Goal: Book appointment/travel/reservation

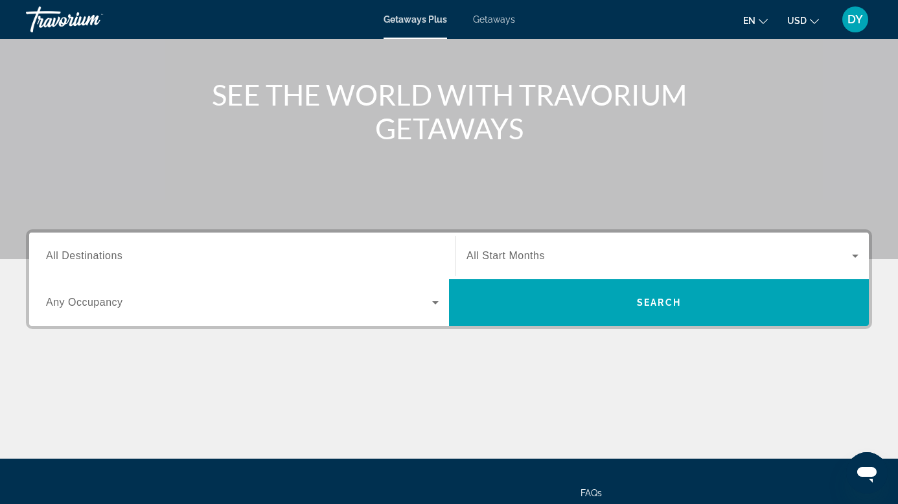
click at [93, 244] on div "Search widget" at bounding box center [242, 256] width 393 height 37
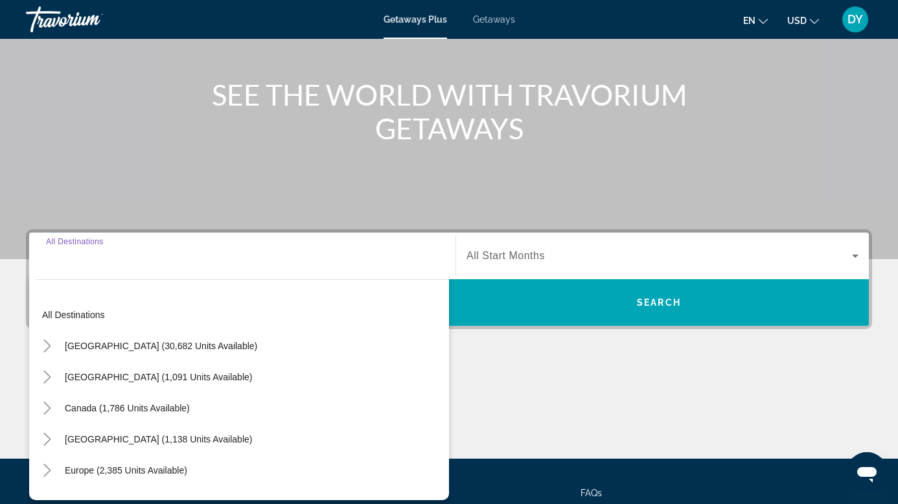
scroll to position [196, 0]
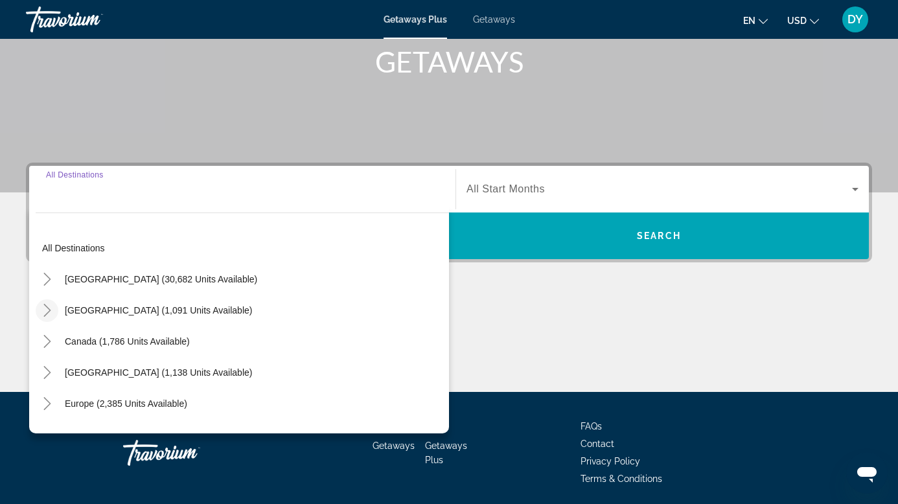
click at [51, 305] on icon "Toggle Mexico (1,091 units available)" at bounding box center [47, 310] width 13 height 13
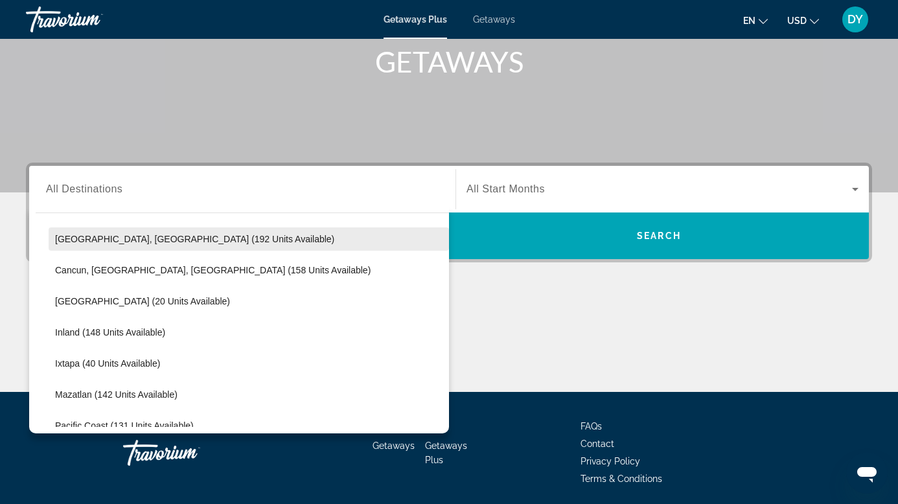
scroll to position [69, 0]
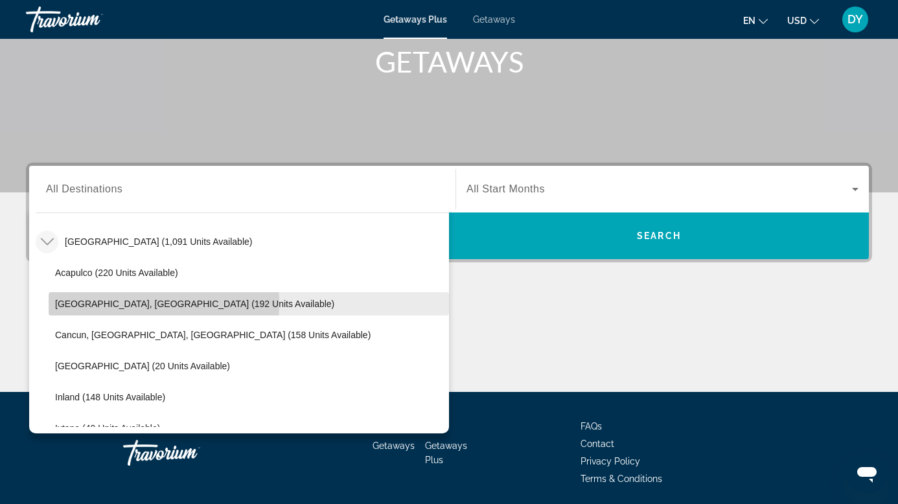
click at [122, 303] on span "[GEOGRAPHIC_DATA], [GEOGRAPHIC_DATA] (192 units available)" at bounding box center [194, 304] width 279 height 10
type input "**********"
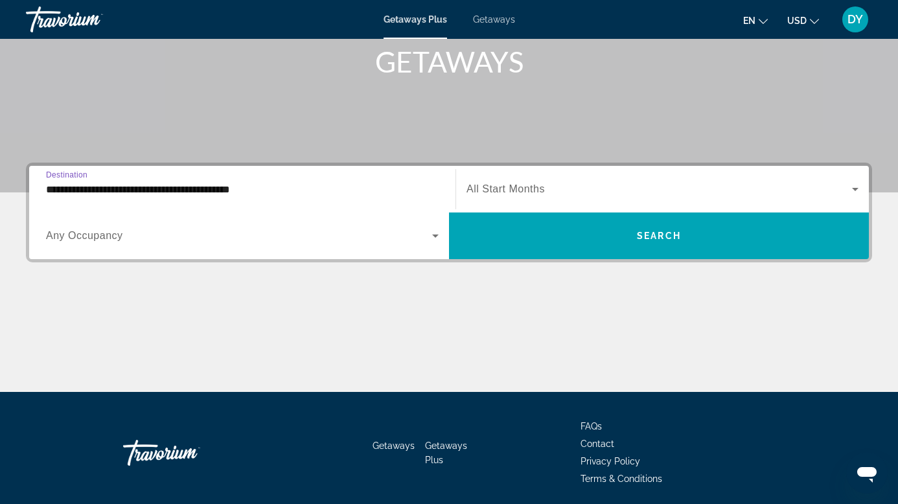
click at [467, 198] on div "Search widget" at bounding box center [663, 189] width 392 height 36
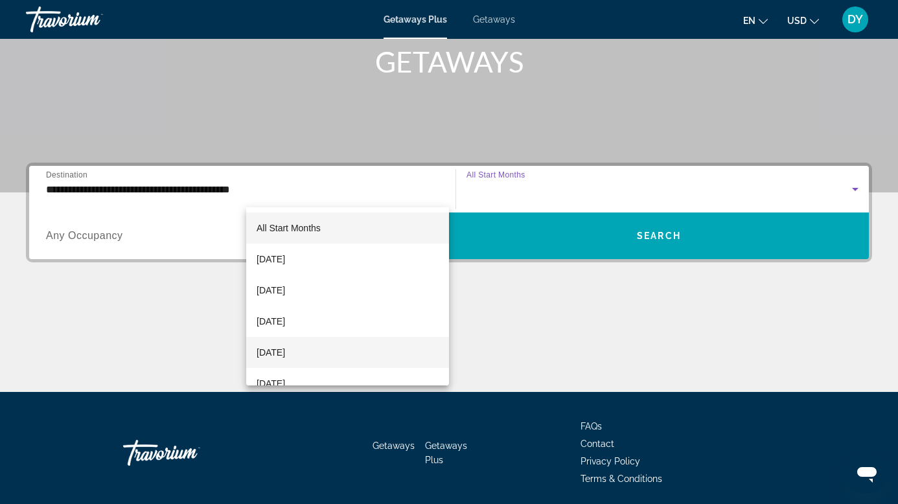
click at [277, 349] on span "[DATE]" at bounding box center [271, 353] width 29 height 16
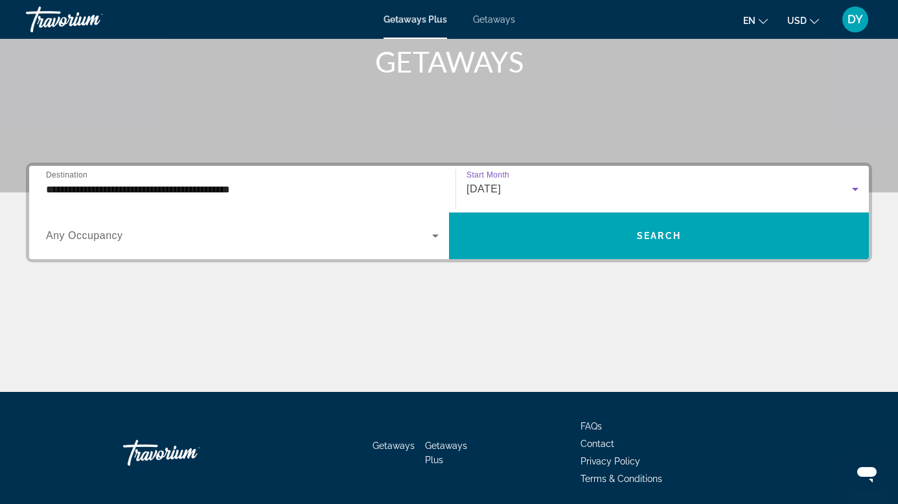
click at [123, 230] on span "Any Occupancy" at bounding box center [84, 235] width 77 height 11
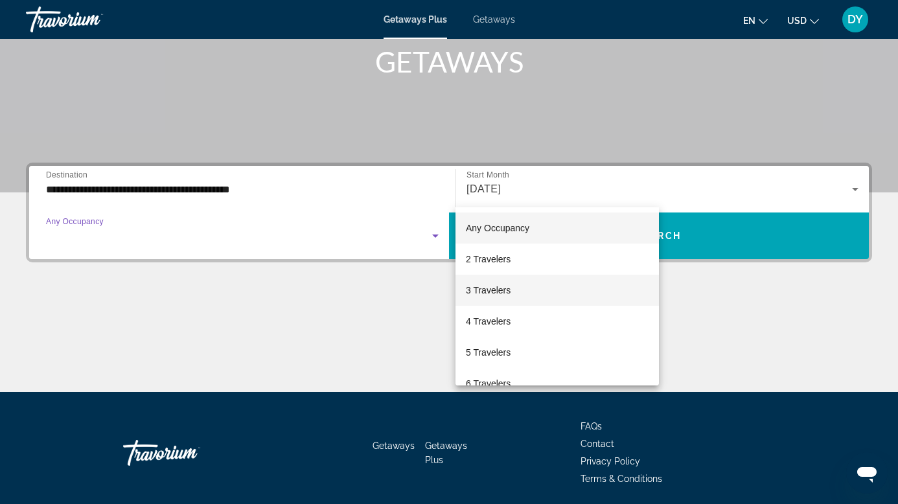
click at [507, 291] on span "3 Travelers" at bounding box center [488, 291] width 45 height 16
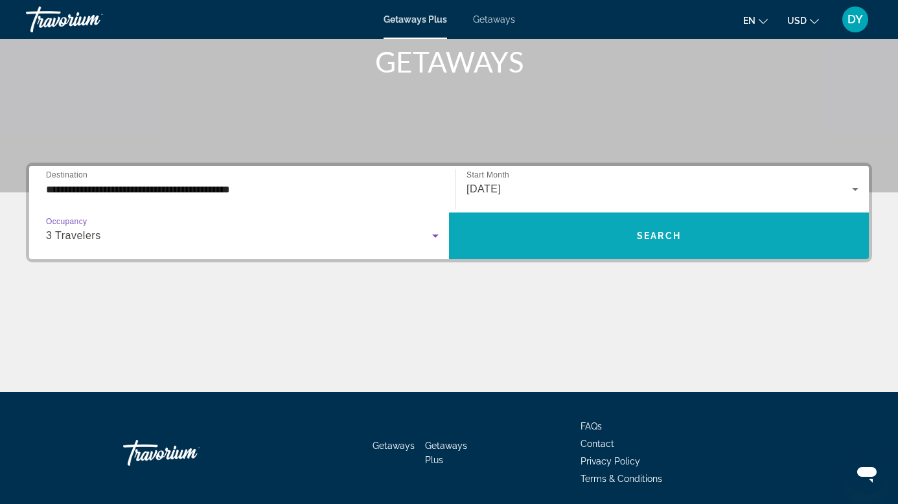
click at [681, 231] on span "Search" at bounding box center [659, 236] width 44 height 10
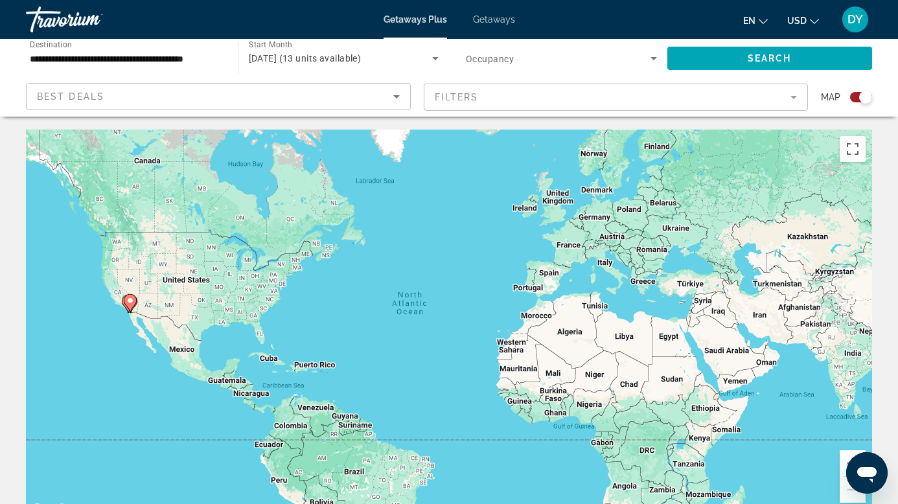
click at [495, 19] on span "Getaways" at bounding box center [494, 19] width 42 height 10
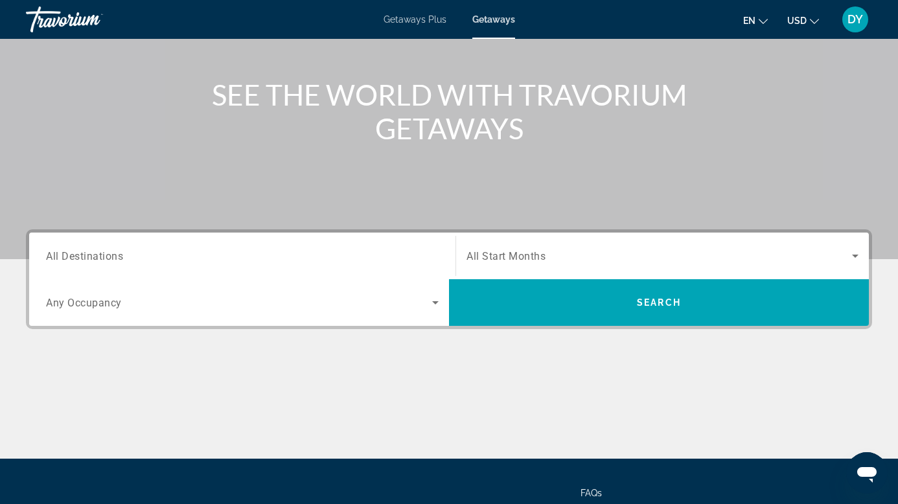
click at [201, 247] on div "Search widget" at bounding box center [242, 256] width 393 height 37
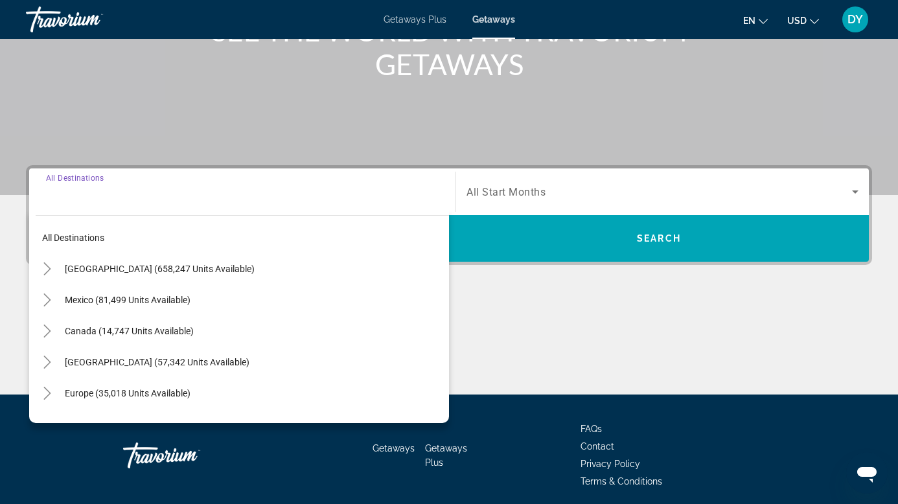
scroll to position [196, 0]
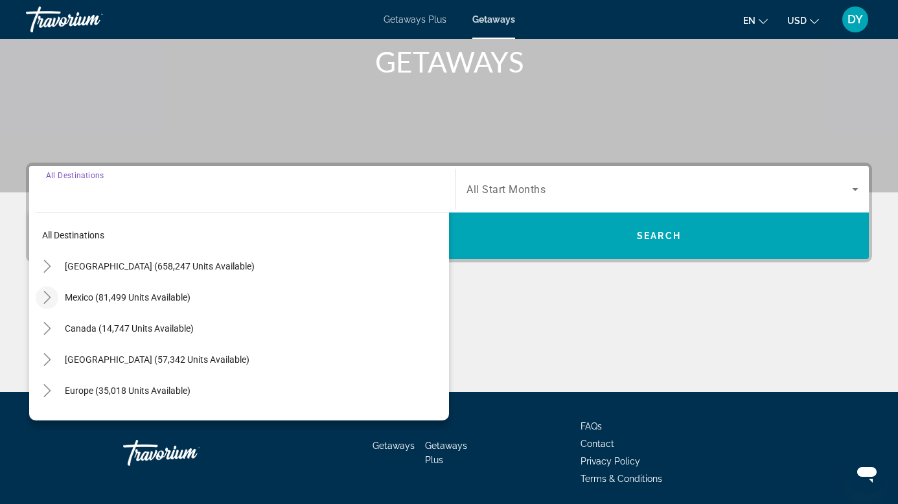
click at [47, 299] on icon "Toggle Mexico (81,499 units available)" at bounding box center [47, 297] width 13 height 13
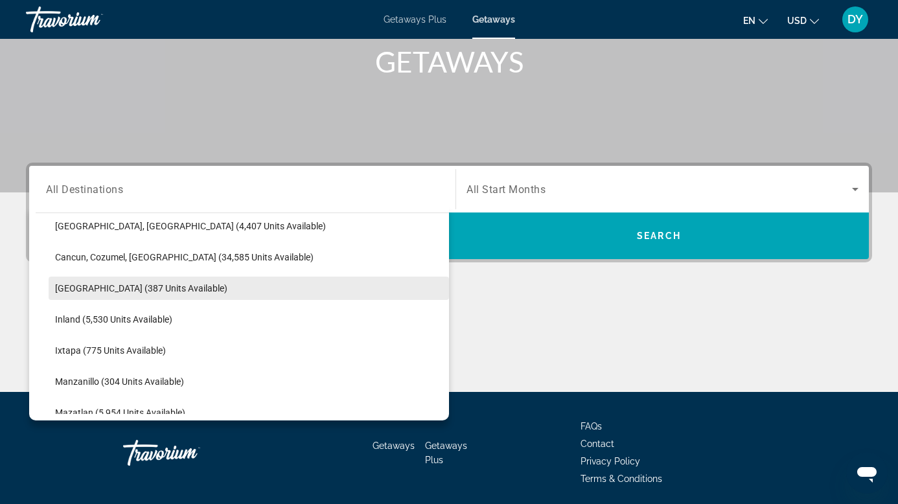
scroll to position [69, 0]
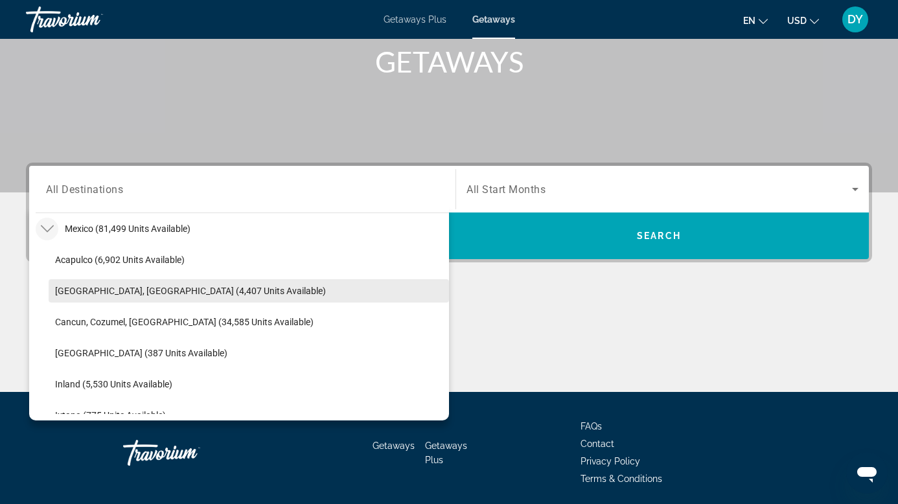
click at [140, 291] on span "[GEOGRAPHIC_DATA], [GEOGRAPHIC_DATA] (4,407 units available)" at bounding box center [190, 291] width 271 height 10
type input "**********"
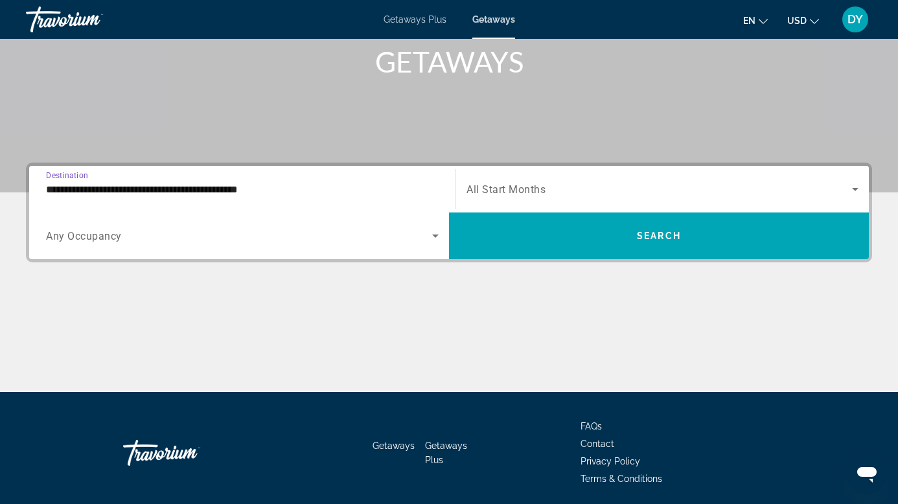
click at [467, 189] on span "All Start Months" at bounding box center [506, 189] width 79 height 12
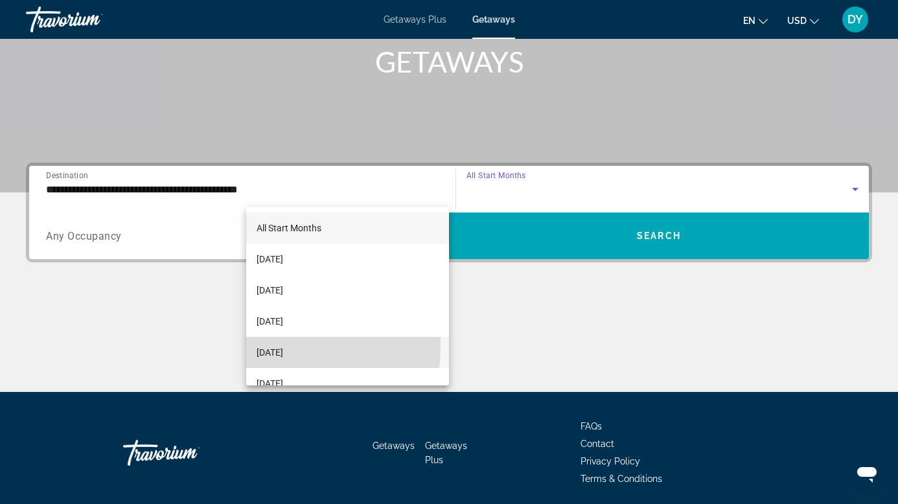
click at [283, 347] on span "[DATE]" at bounding box center [270, 353] width 27 height 16
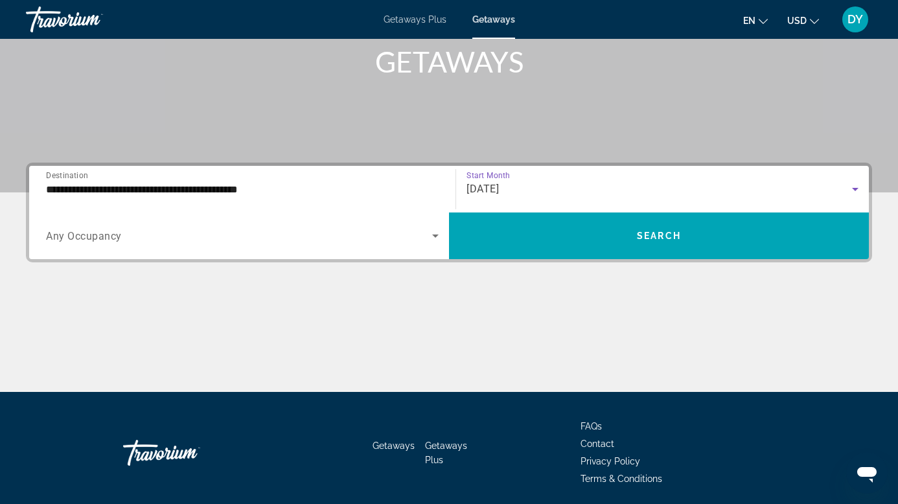
click at [432, 228] on span "Search widget" at bounding box center [239, 236] width 386 height 16
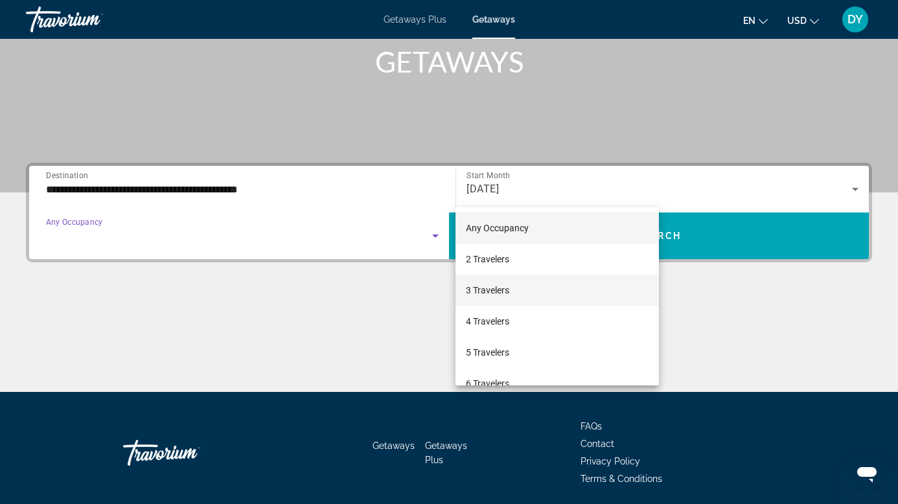
drag, startPoint x: 507, startPoint y: 288, endPoint x: 547, endPoint y: 267, distance: 45.5
click at [507, 289] on span "3 Travelers" at bounding box center [487, 291] width 43 height 16
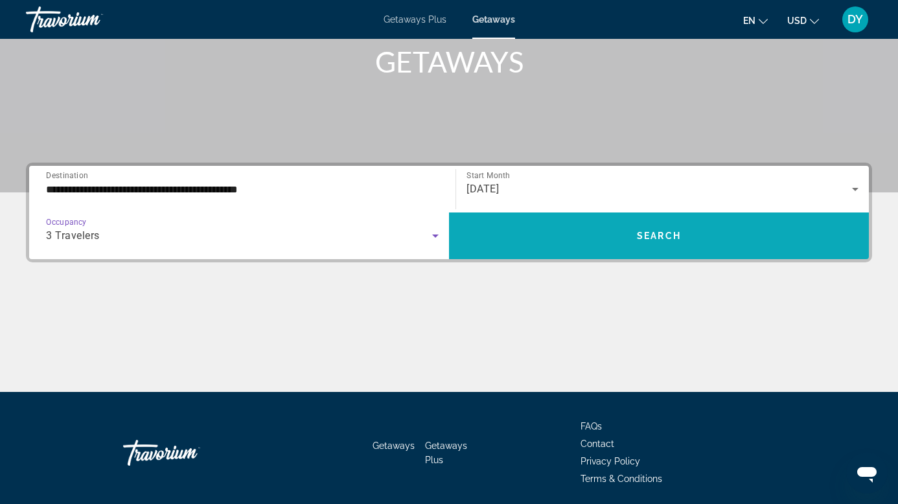
click at [708, 220] on span "Search widget" at bounding box center [659, 235] width 420 height 31
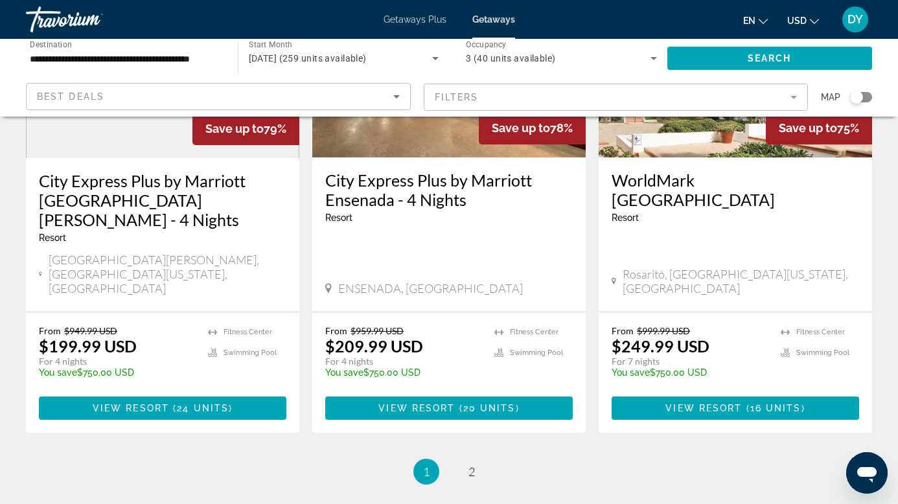
scroll to position [1671, 0]
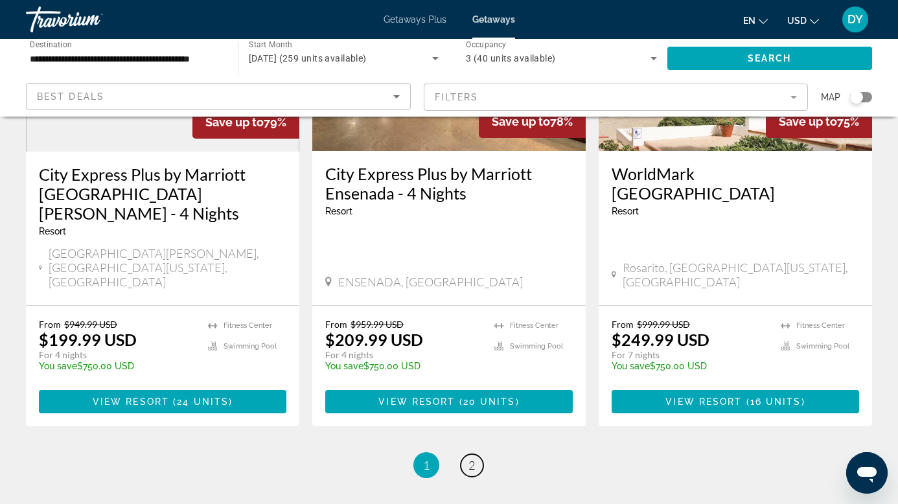
click at [470, 458] on span "2" at bounding box center [472, 465] width 6 height 14
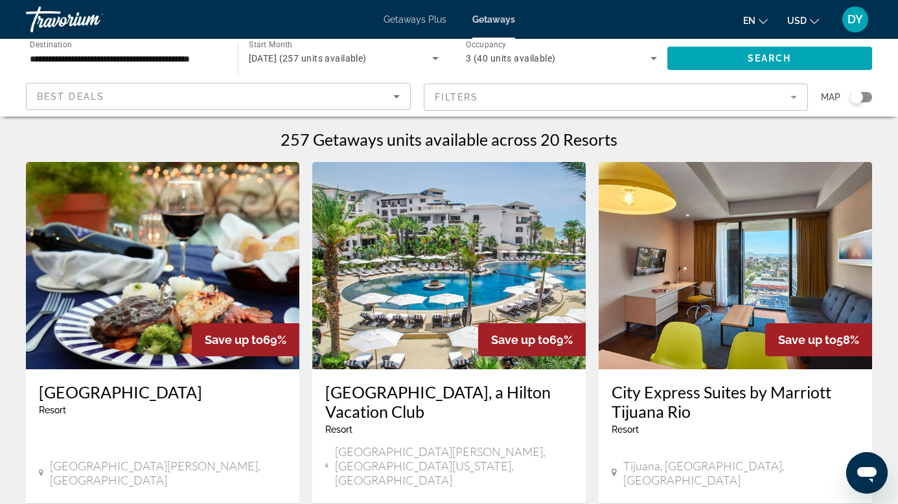
scroll to position [65, 0]
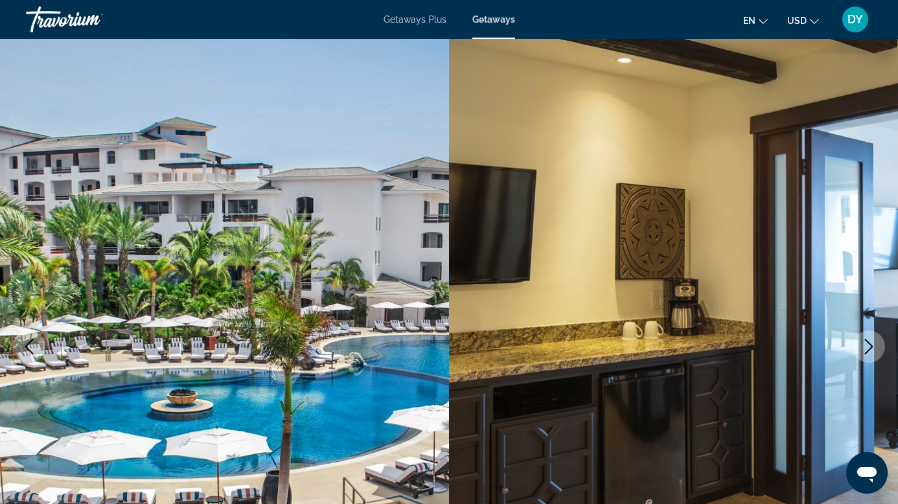
click at [877, 330] on button "Next image" at bounding box center [869, 346] width 32 height 32
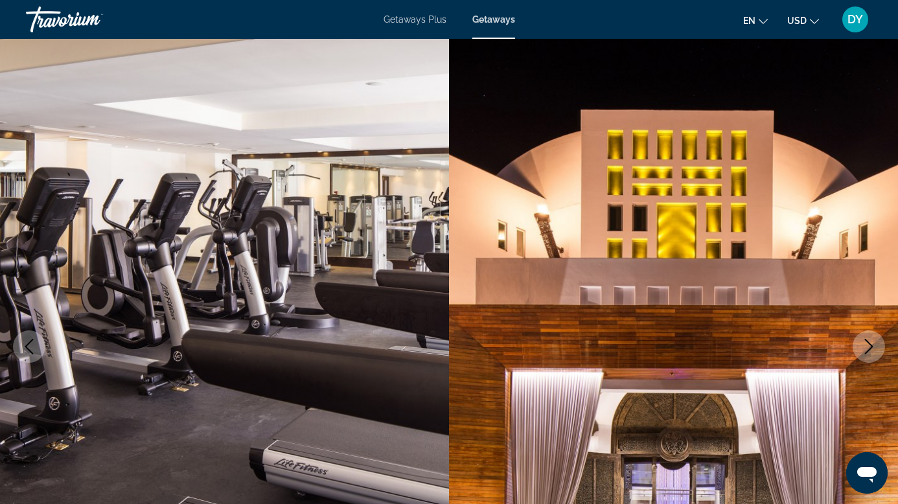
click at [875, 339] on icon "Next image" at bounding box center [869, 347] width 16 height 16
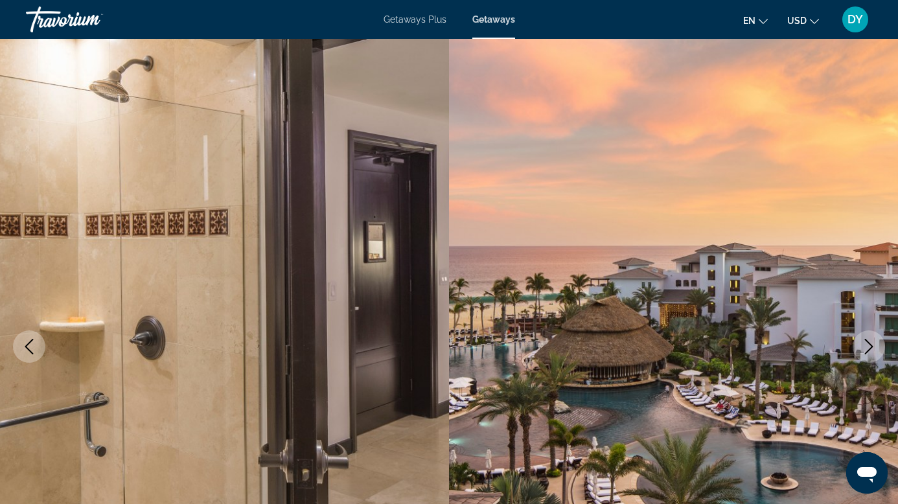
click at [874, 339] on icon "Next image" at bounding box center [869, 347] width 16 height 16
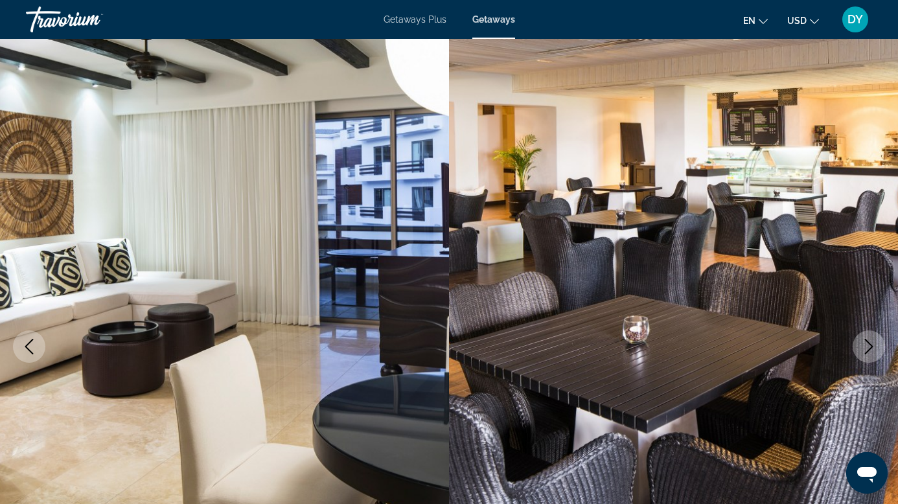
click at [874, 339] on icon "Next image" at bounding box center [869, 347] width 16 height 16
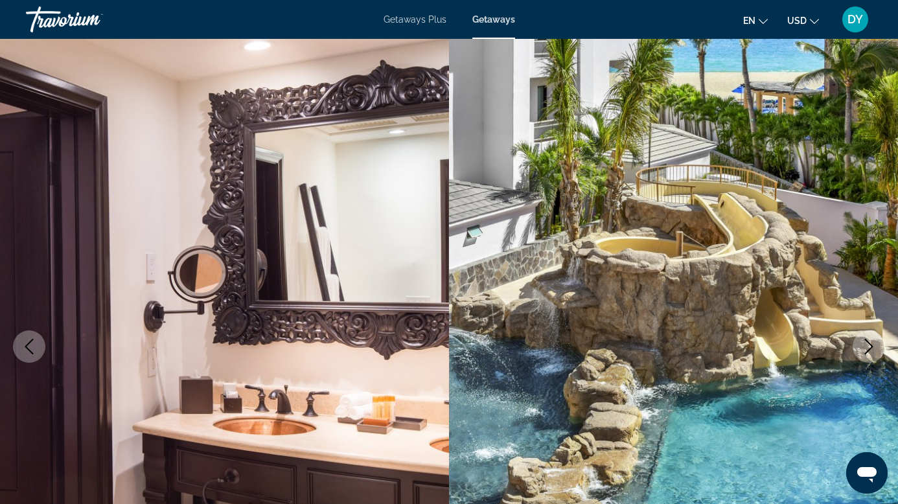
click at [874, 339] on icon "Next image" at bounding box center [869, 347] width 16 height 16
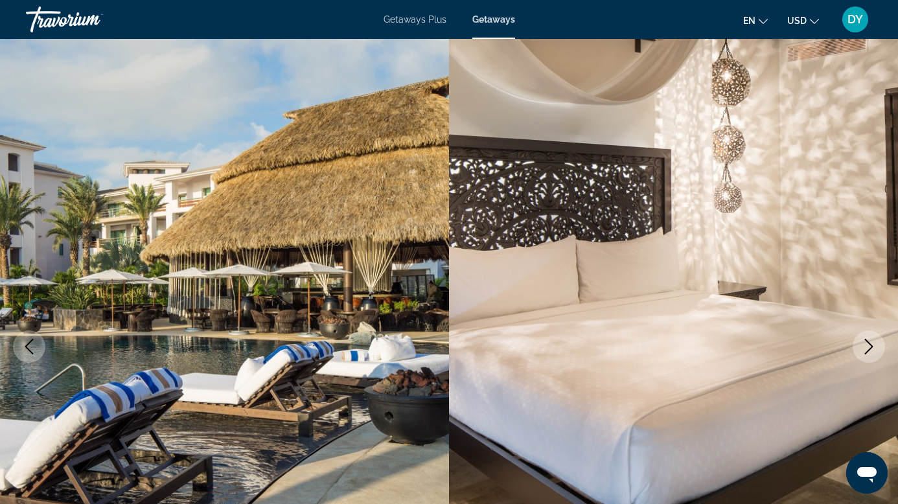
click at [874, 339] on icon "Next image" at bounding box center [869, 347] width 16 height 16
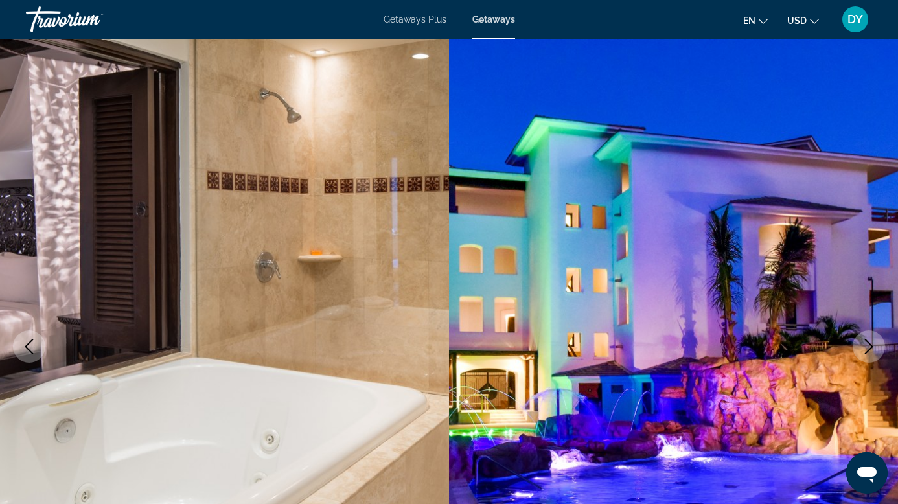
click at [870, 339] on icon "Next image" at bounding box center [869, 347] width 16 height 16
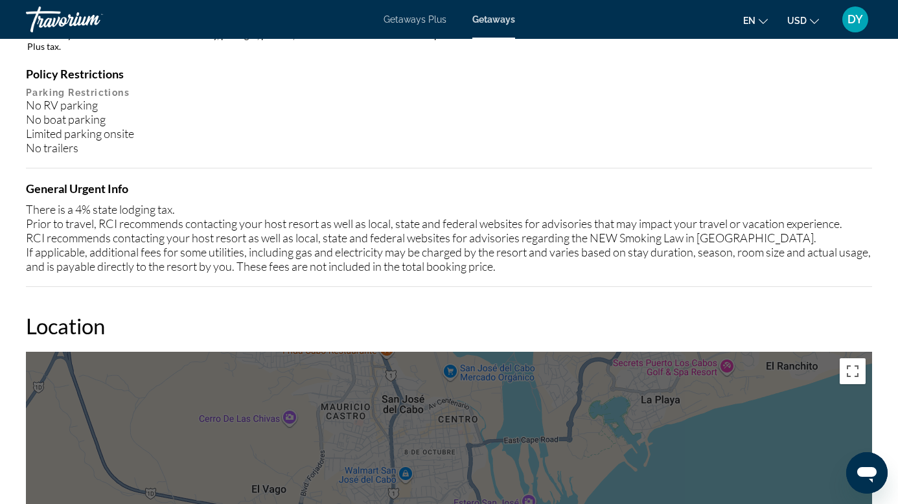
scroll to position [1685, 0]
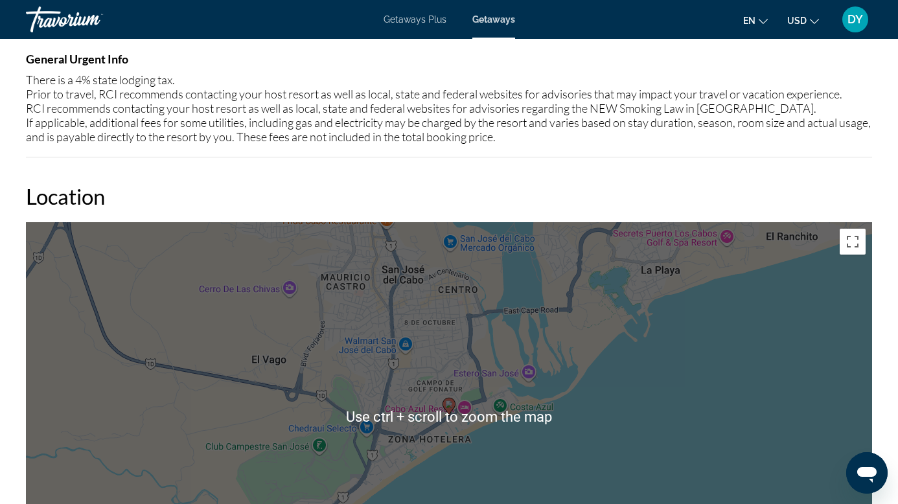
click at [872, 354] on div "Overview Type Resort All-Inclusive No All-Inclusive Address [STREET_ADDRESS][PE…" at bounding box center [448, 182] width 859 height 2297
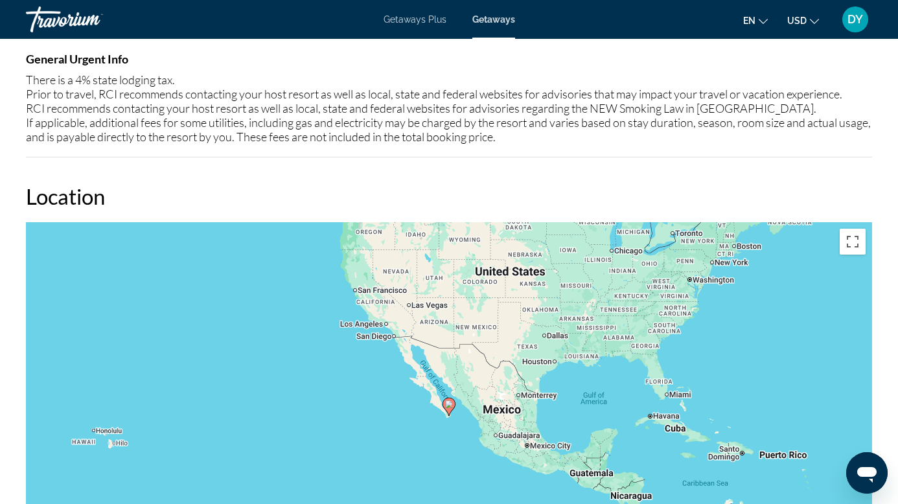
click at [481, 19] on span "Getaways" at bounding box center [493, 19] width 43 height 10
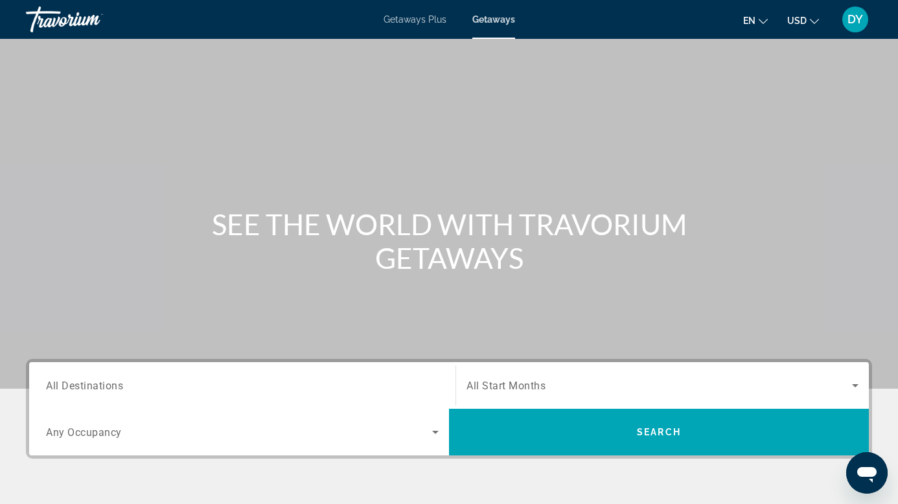
click at [109, 391] on span "All Destinations" at bounding box center [84, 385] width 77 height 12
click at [109, 391] on input "Destination All Destinations" at bounding box center [242, 386] width 393 height 16
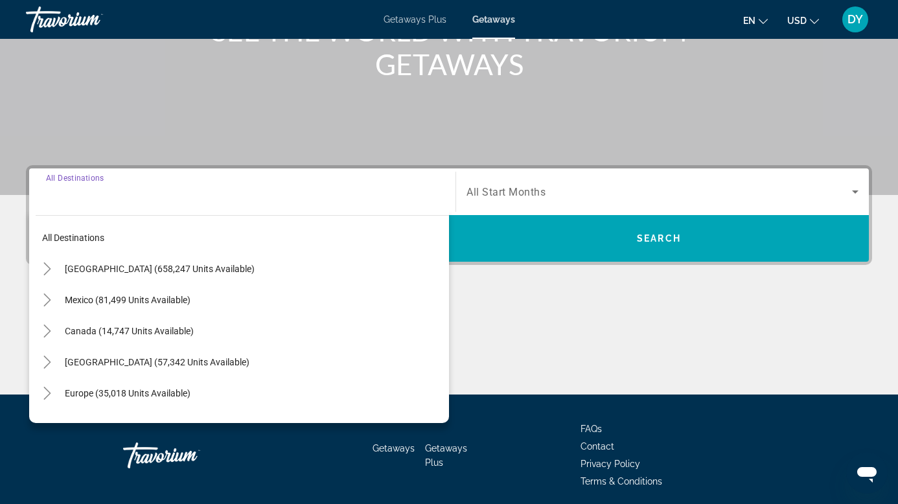
scroll to position [196, 0]
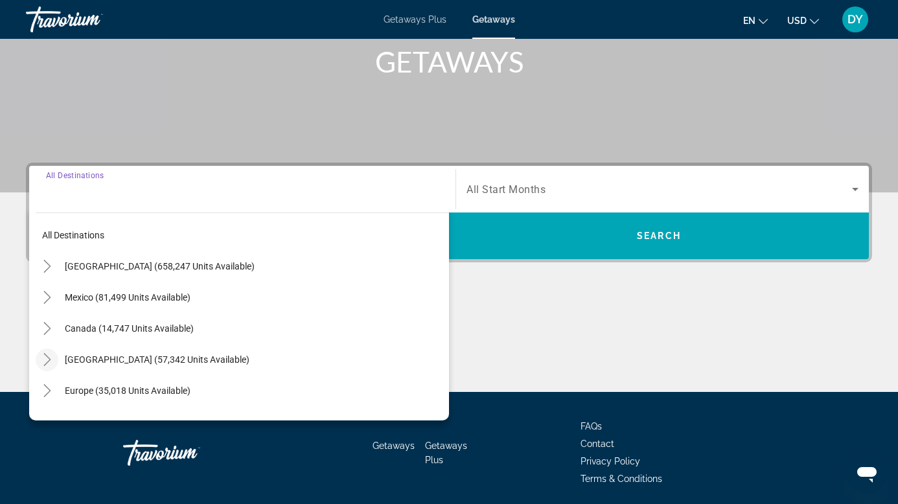
click at [43, 354] on icon "Toggle Caribbean & Atlantic Islands (57,342 units available)" at bounding box center [47, 359] width 13 height 13
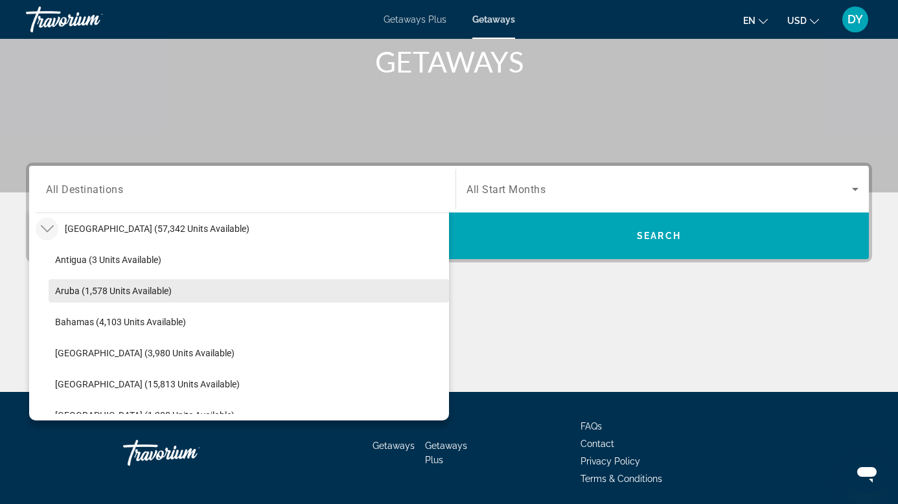
click at [84, 294] on span "Aruba (1,578 units available)" at bounding box center [113, 291] width 117 height 10
type input "**********"
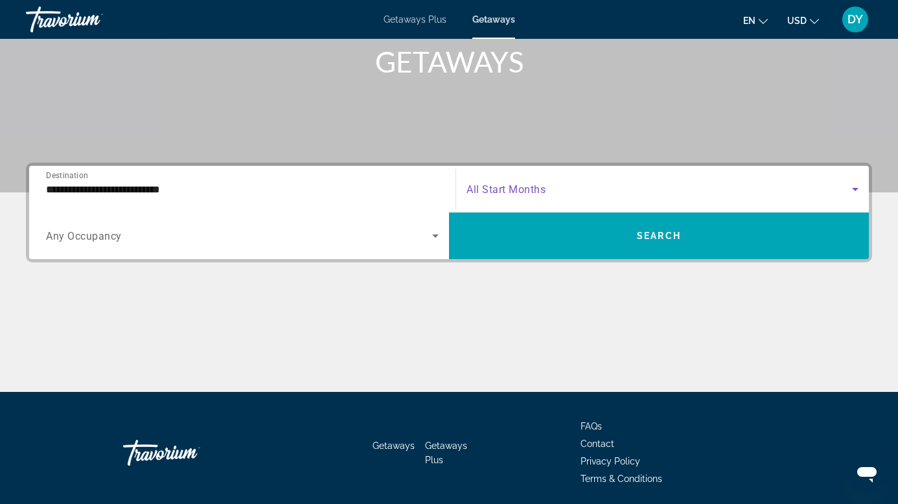
click at [467, 192] on span "Search widget" at bounding box center [660, 189] width 386 height 16
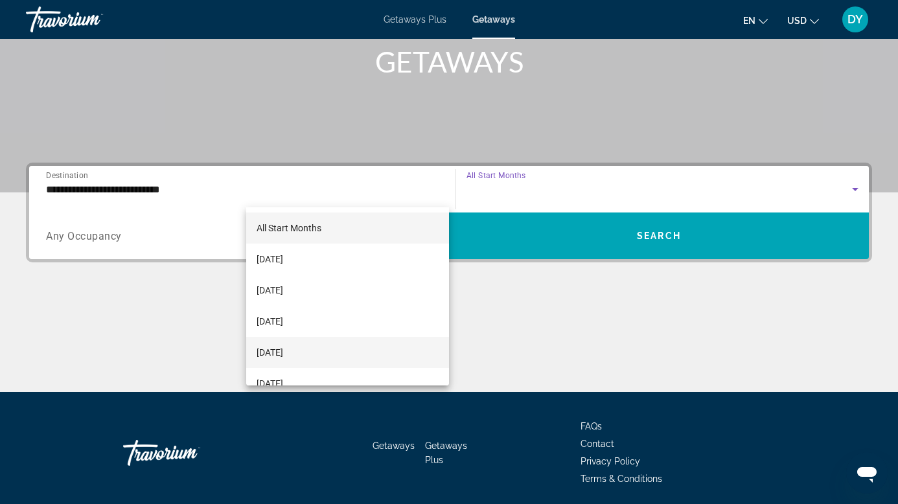
click at [283, 349] on span "[DATE]" at bounding box center [270, 353] width 27 height 16
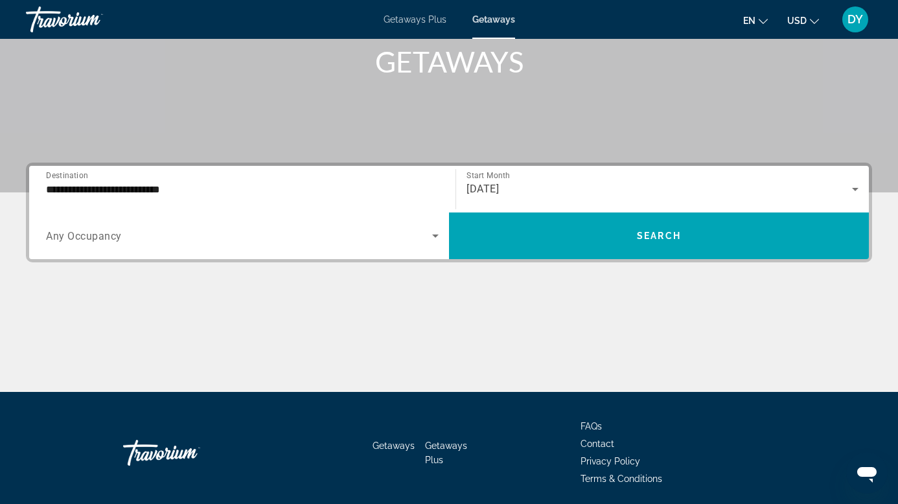
click at [122, 230] on span "Any Occupancy" at bounding box center [84, 236] width 76 height 12
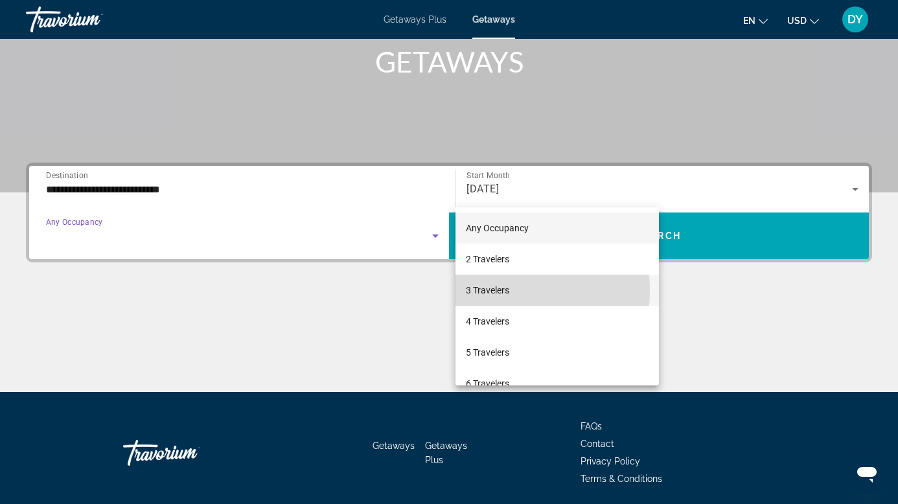
click at [488, 290] on span "3 Travelers" at bounding box center [487, 291] width 43 height 16
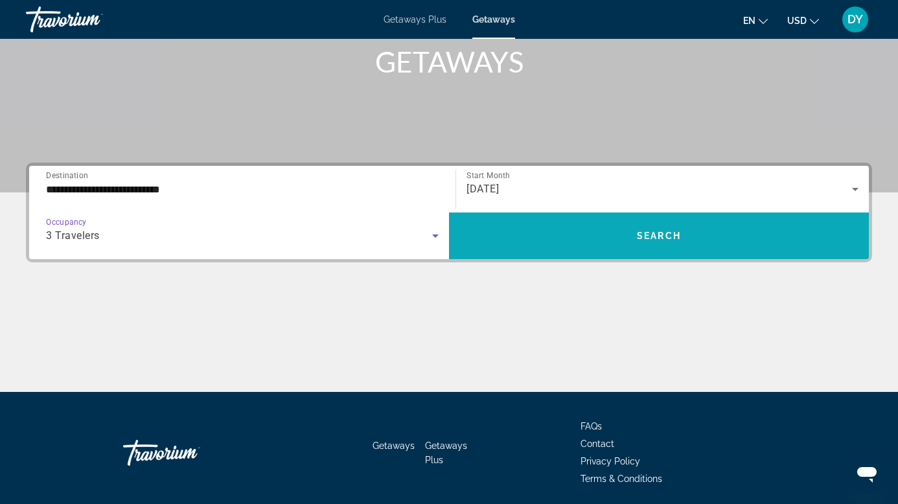
click at [730, 220] on span "Search widget" at bounding box center [659, 235] width 420 height 31
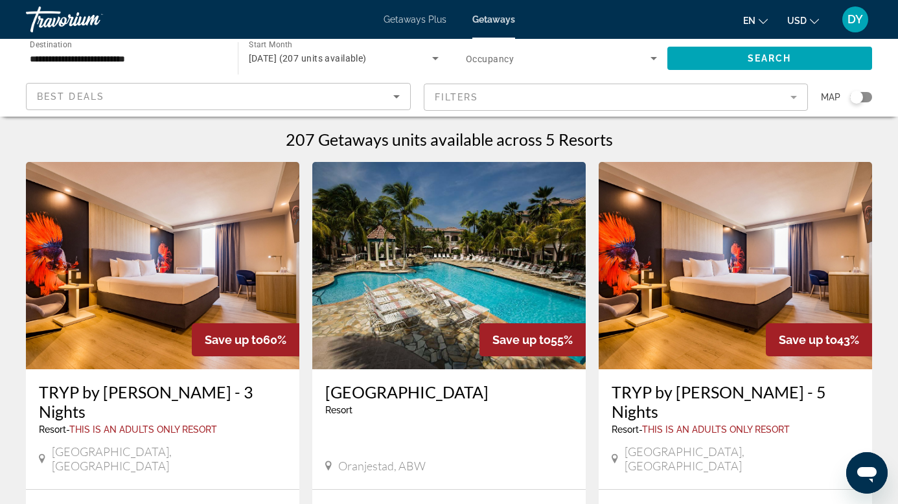
click at [266, 62] on span "[DATE] (207 units available)" at bounding box center [308, 58] width 118 height 10
click at [284, 55] on div at bounding box center [449, 252] width 898 height 504
click at [428, 55] on icon "Search widget" at bounding box center [436, 59] width 16 height 16
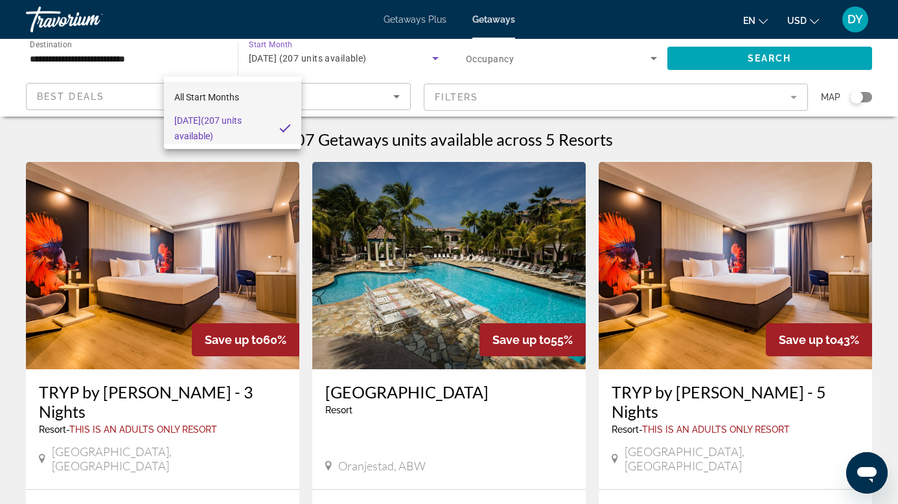
click at [246, 93] on mat-option "All Start Months" at bounding box center [232, 97] width 137 height 31
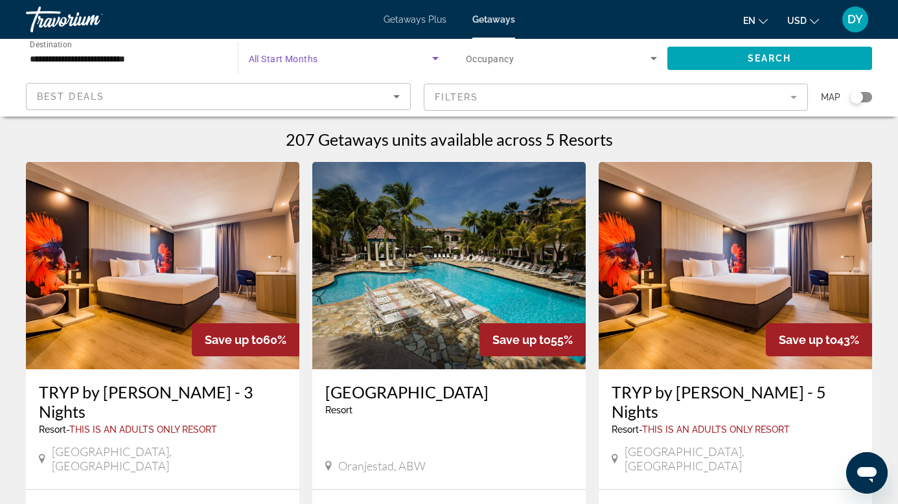
click at [252, 57] on span "Search widget" at bounding box center [341, 59] width 184 height 16
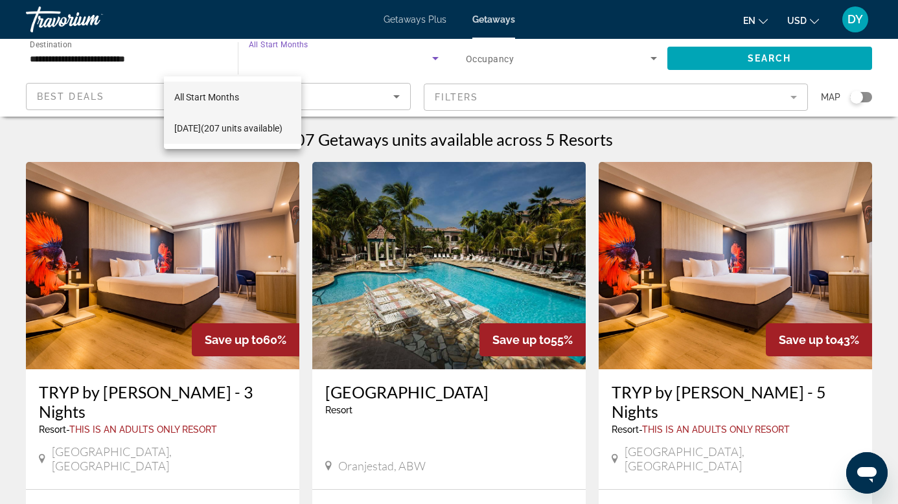
click at [237, 124] on span "[DATE] (207 units available)" at bounding box center [228, 129] width 108 height 16
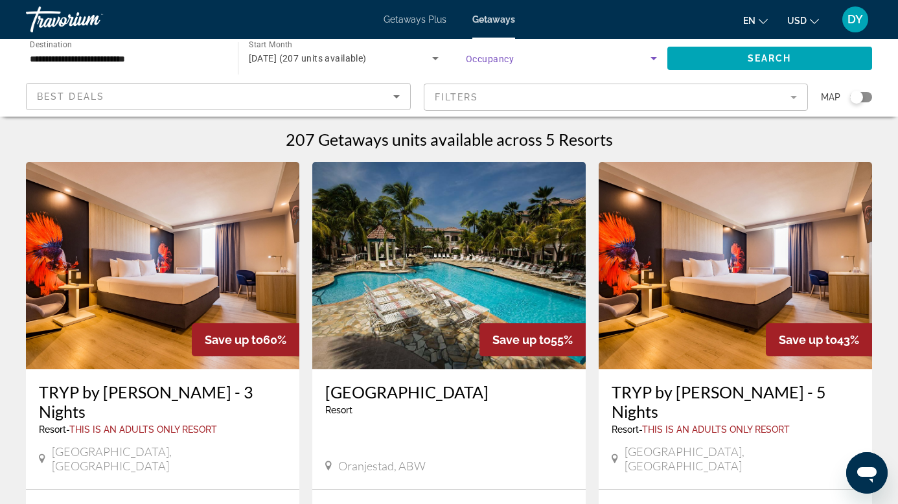
click at [466, 62] on span "Search widget" at bounding box center [558, 59] width 185 height 16
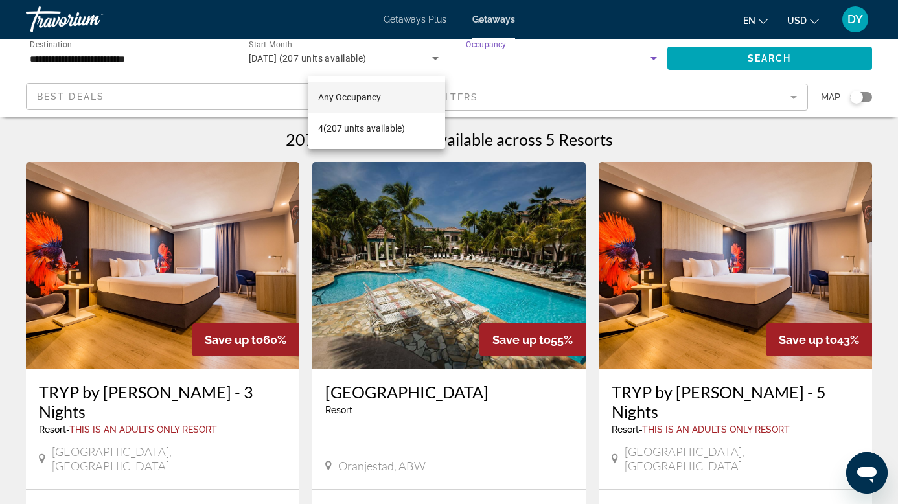
click at [386, 58] on div at bounding box center [449, 252] width 898 height 504
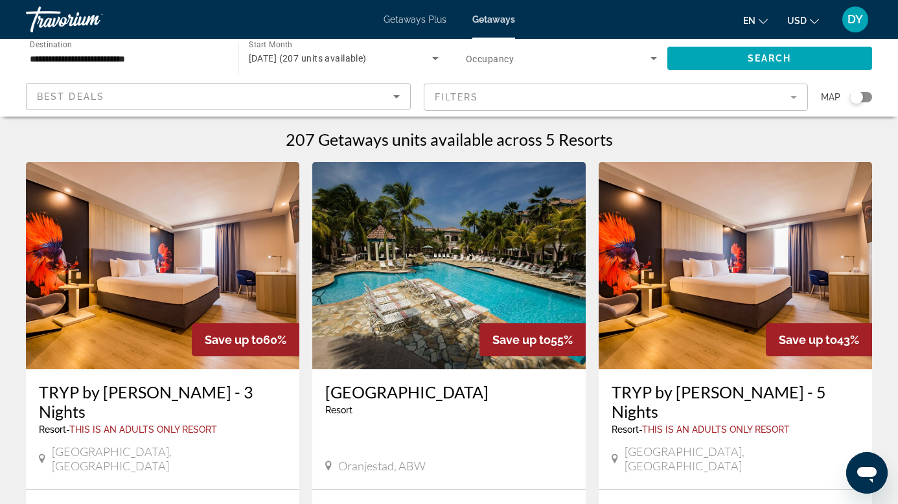
click at [493, 16] on span "Getaways" at bounding box center [493, 19] width 43 height 10
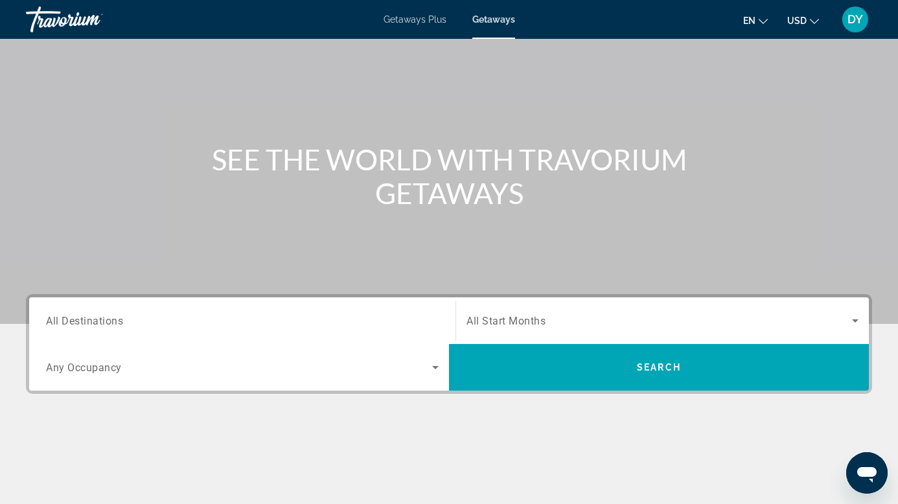
click at [110, 313] on div "Search widget" at bounding box center [242, 321] width 393 height 37
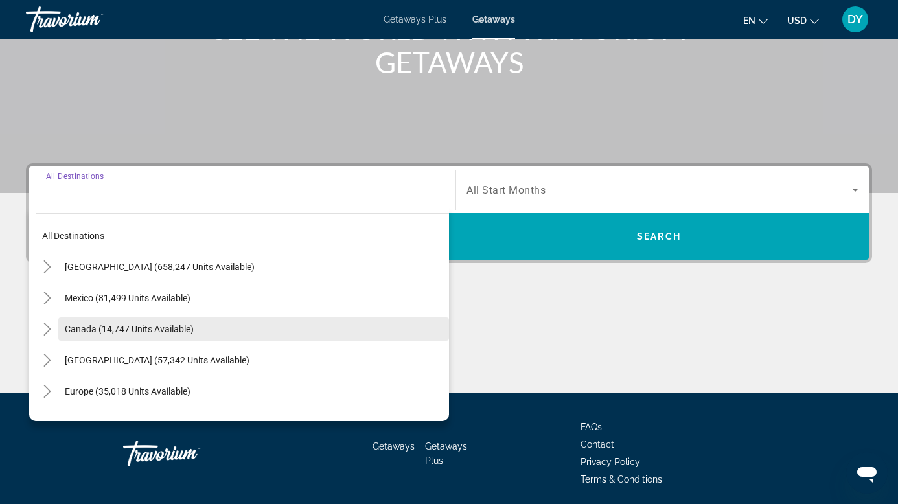
scroll to position [196, 0]
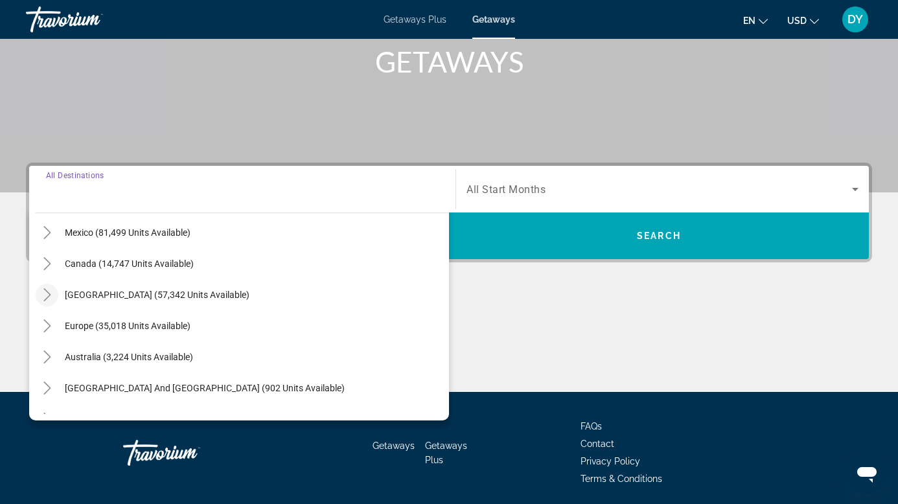
click at [50, 297] on icon "Toggle Caribbean & Atlantic Islands (57,342 units available)" at bounding box center [47, 294] width 13 height 13
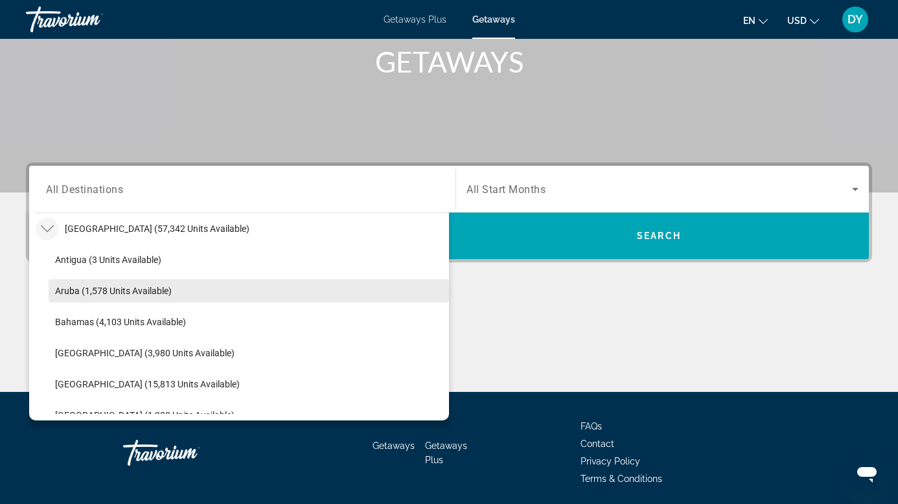
click at [88, 290] on span "Aruba (1,578 units available)" at bounding box center [113, 291] width 117 height 10
type input "**********"
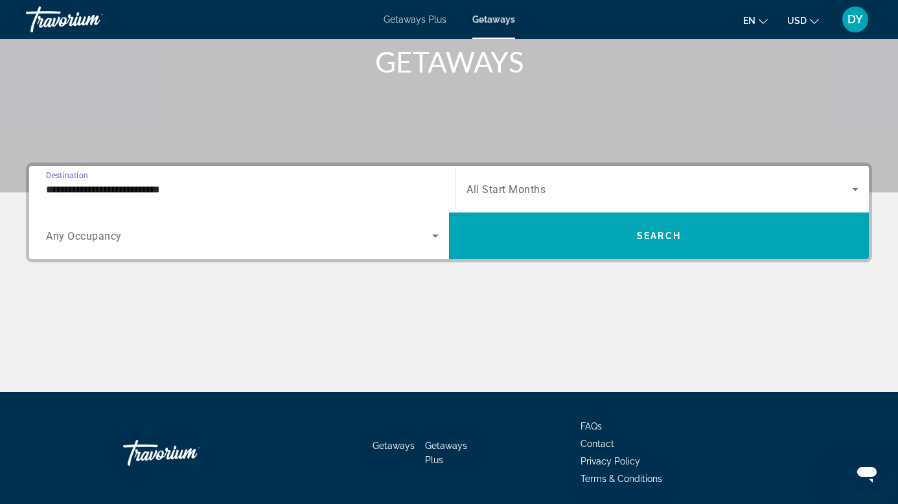
click at [122, 230] on span "Any Occupancy" at bounding box center [84, 236] width 76 height 12
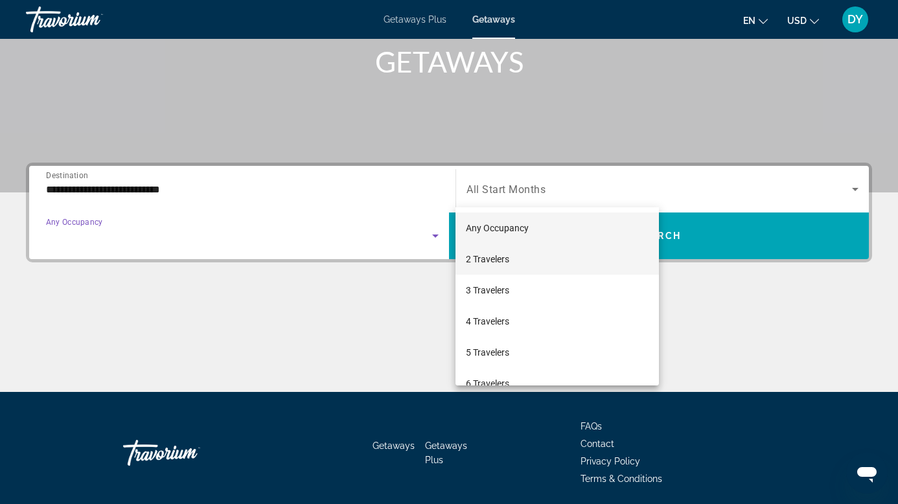
click at [492, 252] on span "2 Travelers" at bounding box center [487, 259] width 43 height 16
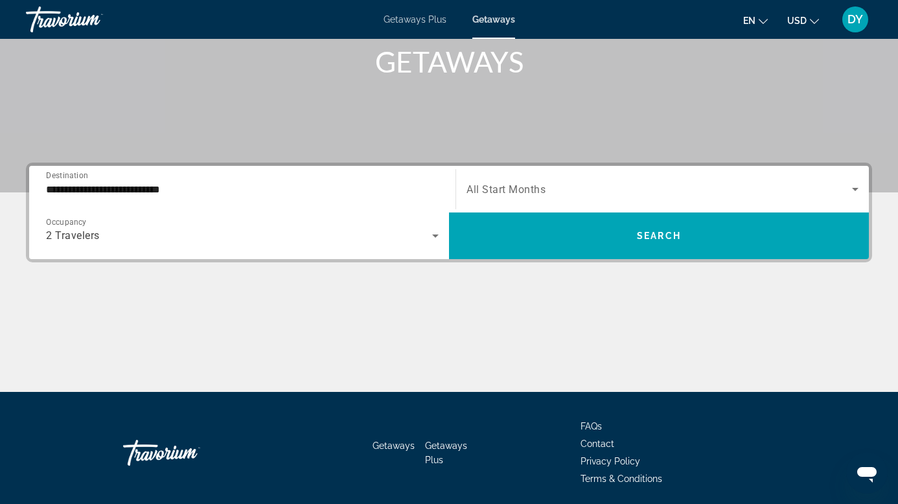
click at [467, 197] on div "Search widget" at bounding box center [663, 189] width 392 height 36
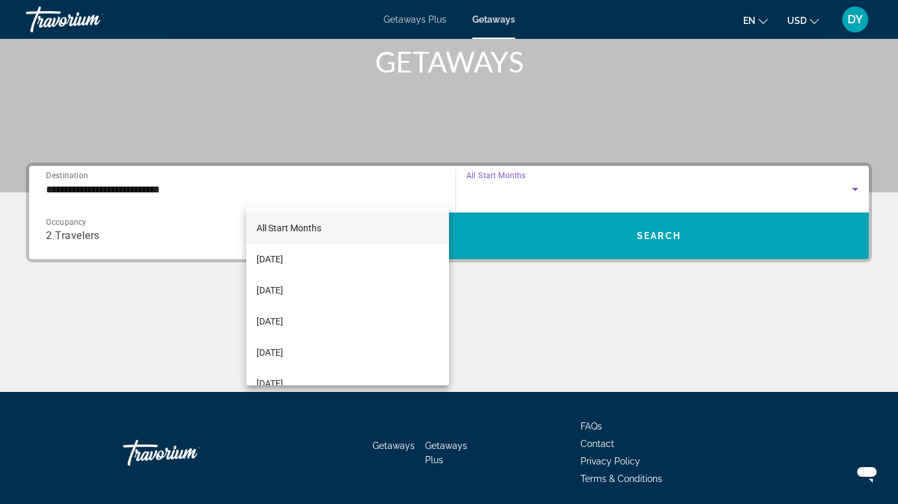
click at [385, 189] on div at bounding box center [449, 252] width 898 height 504
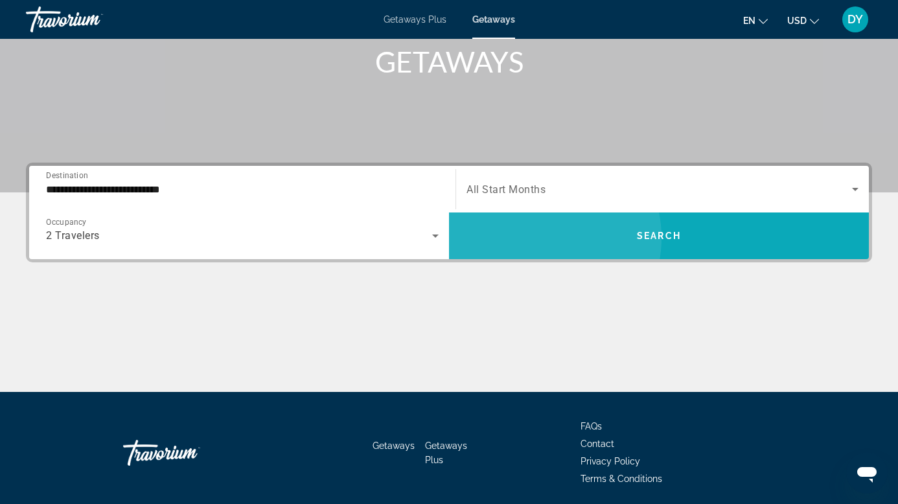
click at [681, 231] on span "Search" at bounding box center [659, 236] width 44 height 10
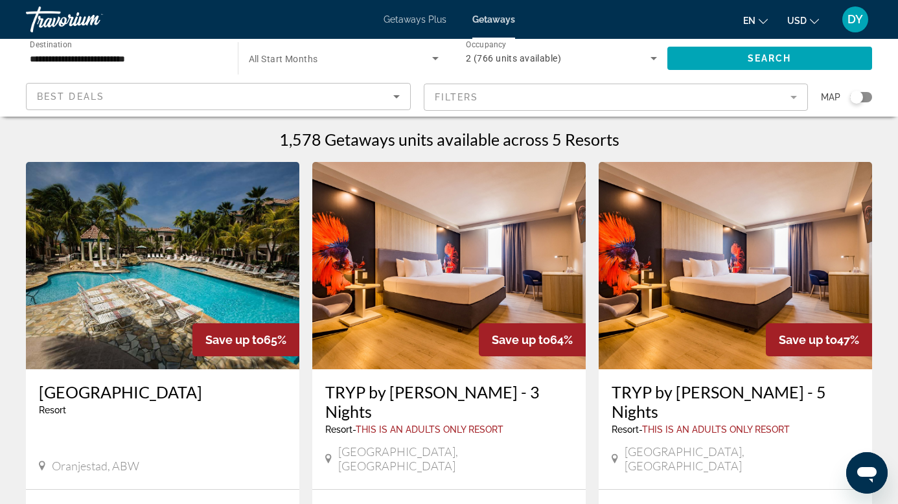
click at [393, 89] on div "Best Deals" at bounding box center [215, 97] width 356 height 16
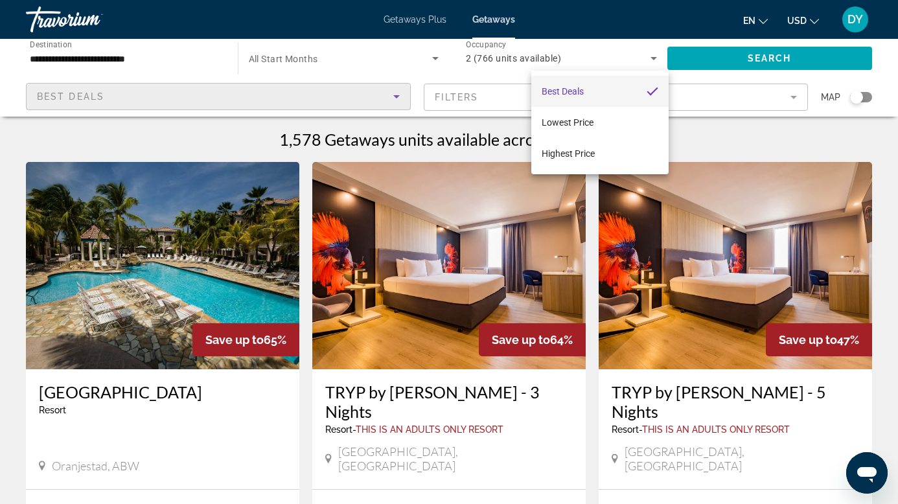
click at [616, 54] on div at bounding box center [449, 252] width 898 height 504
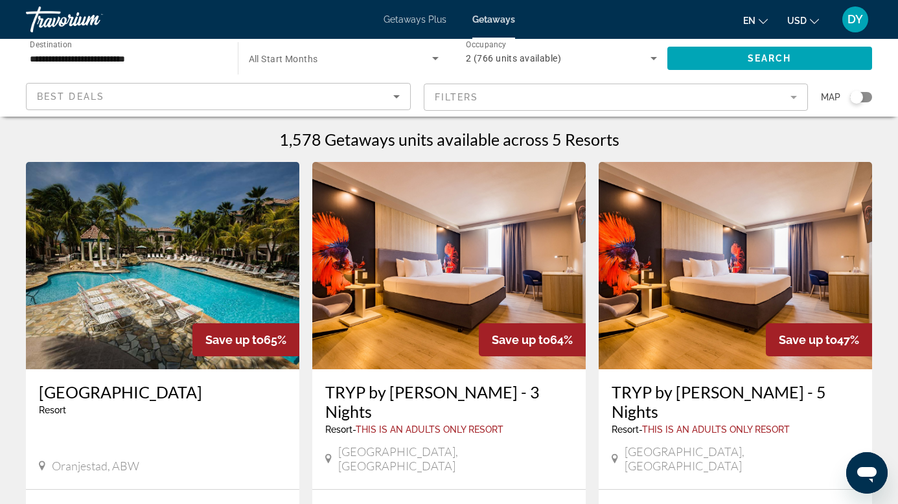
click at [725, 84] on mat-form-field "Filters" at bounding box center [616, 97] width 385 height 27
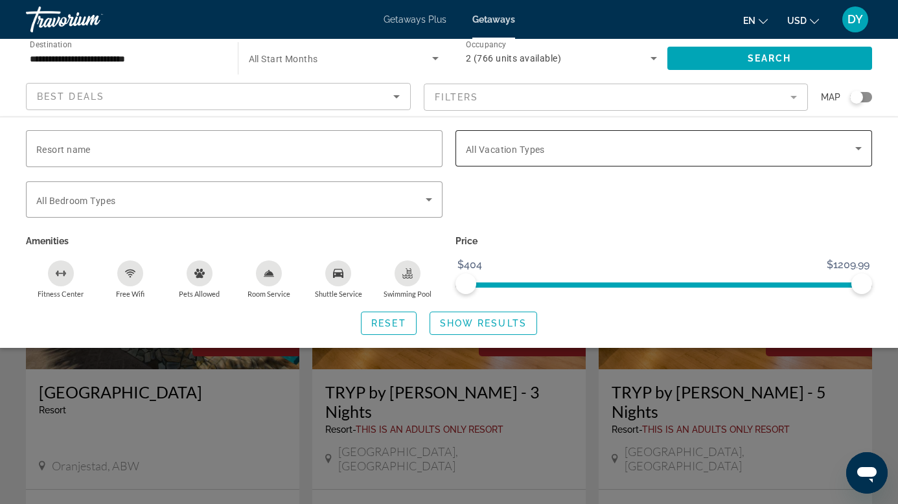
click at [601, 141] on span "Search widget" at bounding box center [660, 149] width 389 height 16
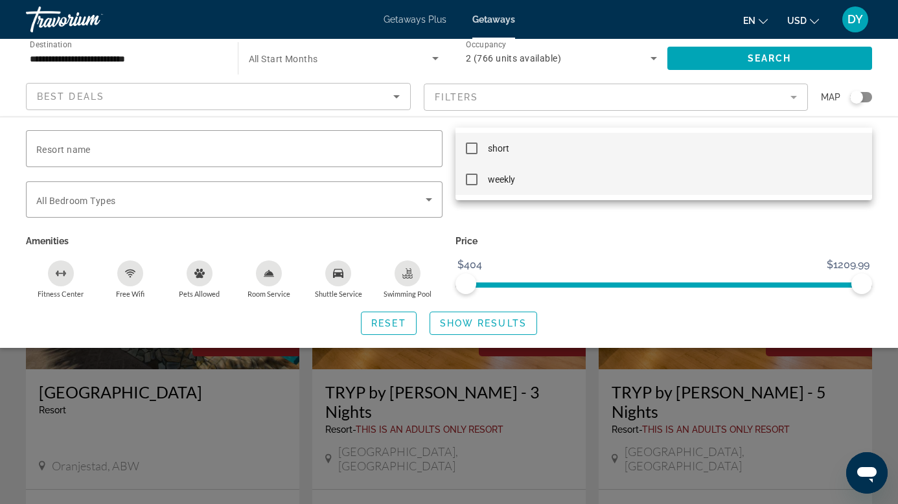
click at [474, 181] on mat-pseudo-checkbox at bounding box center [472, 180] width 12 height 12
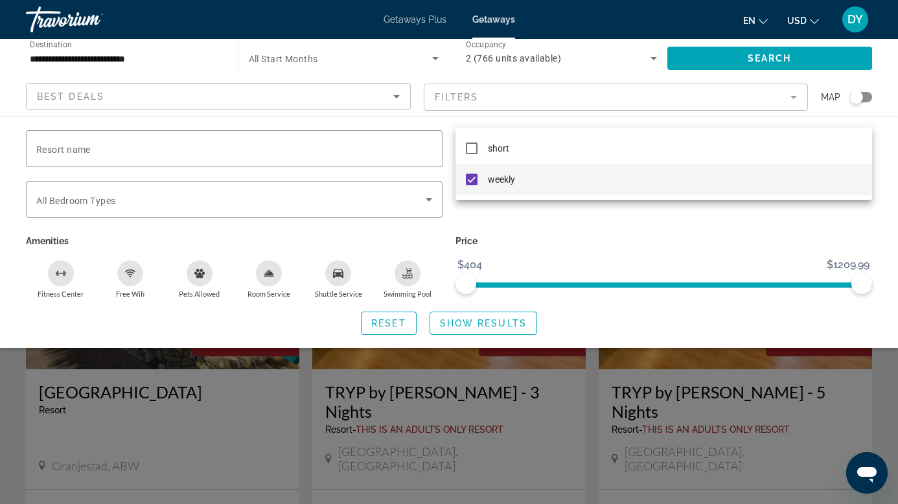
click at [509, 279] on div at bounding box center [449, 252] width 898 height 504
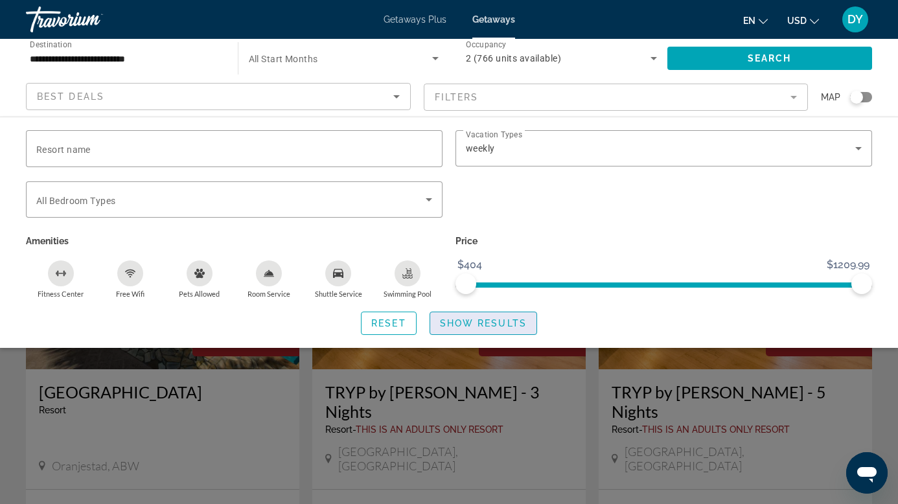
click at [478, 318] on span "Show Results" at bounding box center [483, 323] width 87 height 10
